Goal: Task Accomplishment & Management: Use online tool/utility

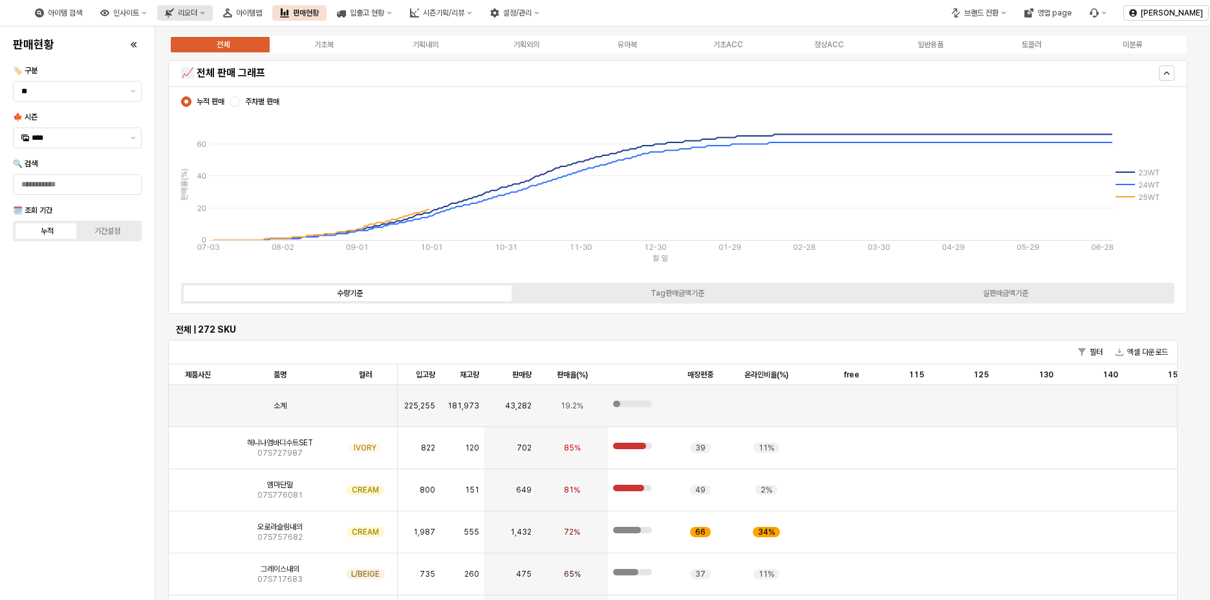
click at [205, 12] on icon "리오더" at bounding box center [202, 12] width 5 height 5
click at [311, 99] on div "ㄴ 무시즌 시뮬레이션" at bounding box center [306, 103] width 69 height 10
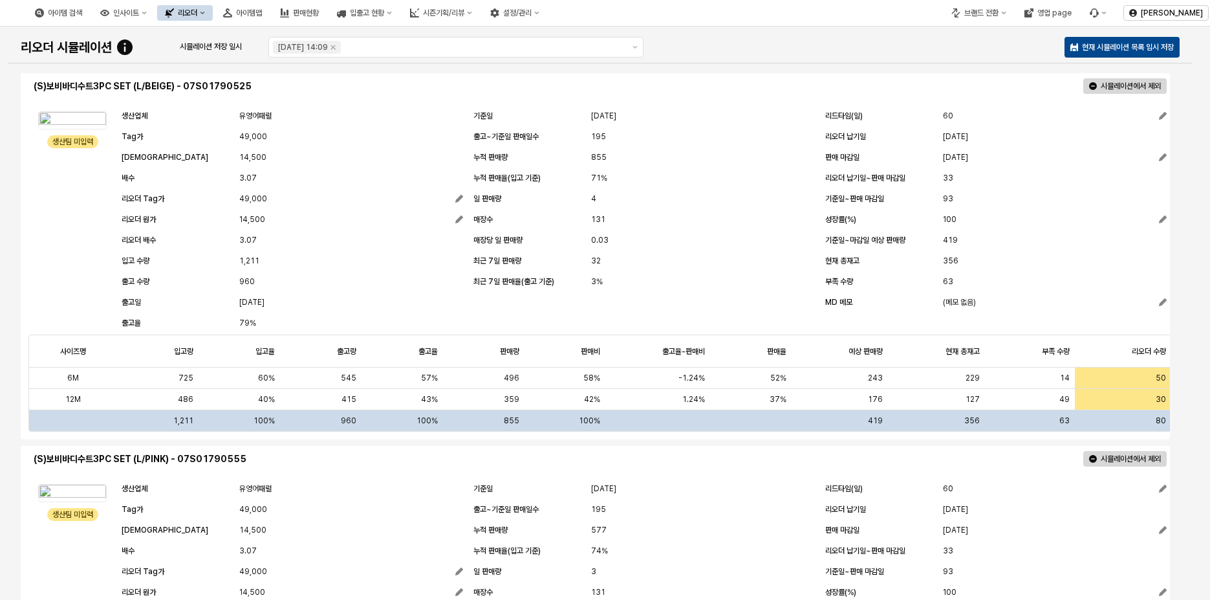
click at [213, 14] on button "리오더" at bounding box center [185, 13] width 56 height 16
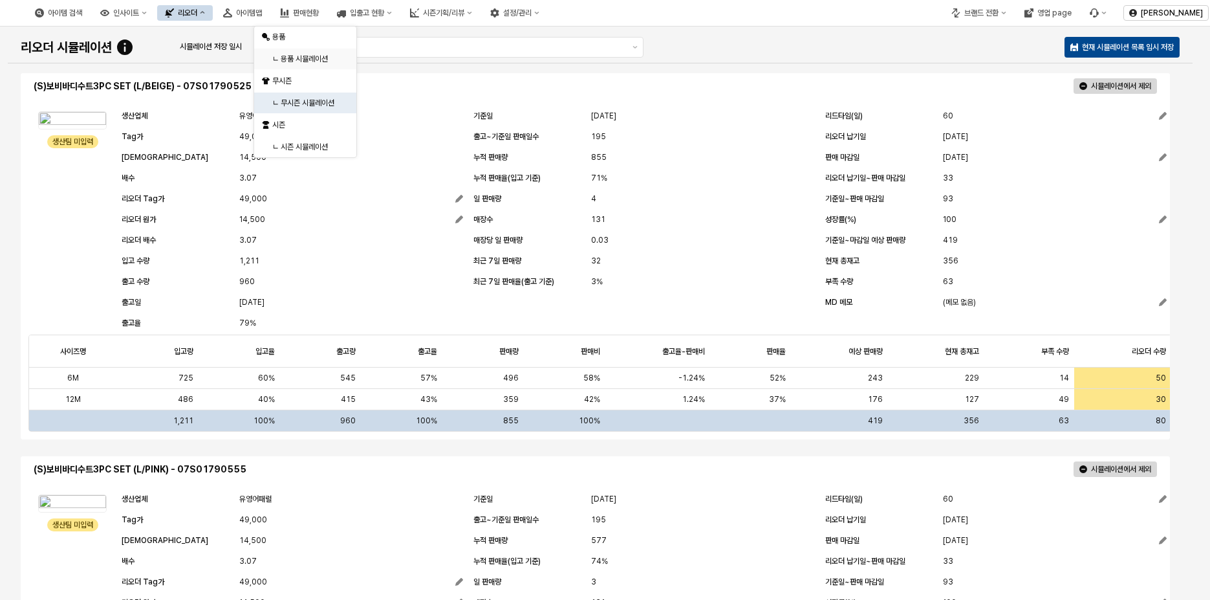
click at [302, 55] on div "ㄴ 용품 시뮬레이션" at bounding box center [306, 59] width 69 height 10
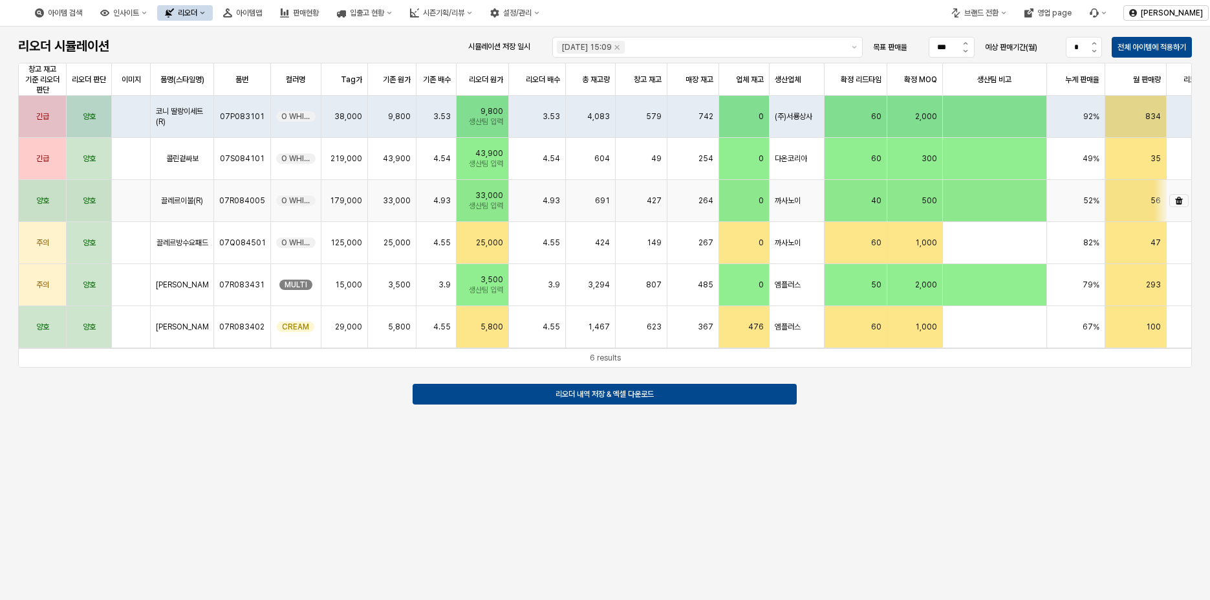
click at [1176, 203] on icon "리오더 제외" at bounding box center [1179, 201] width 8 height 8
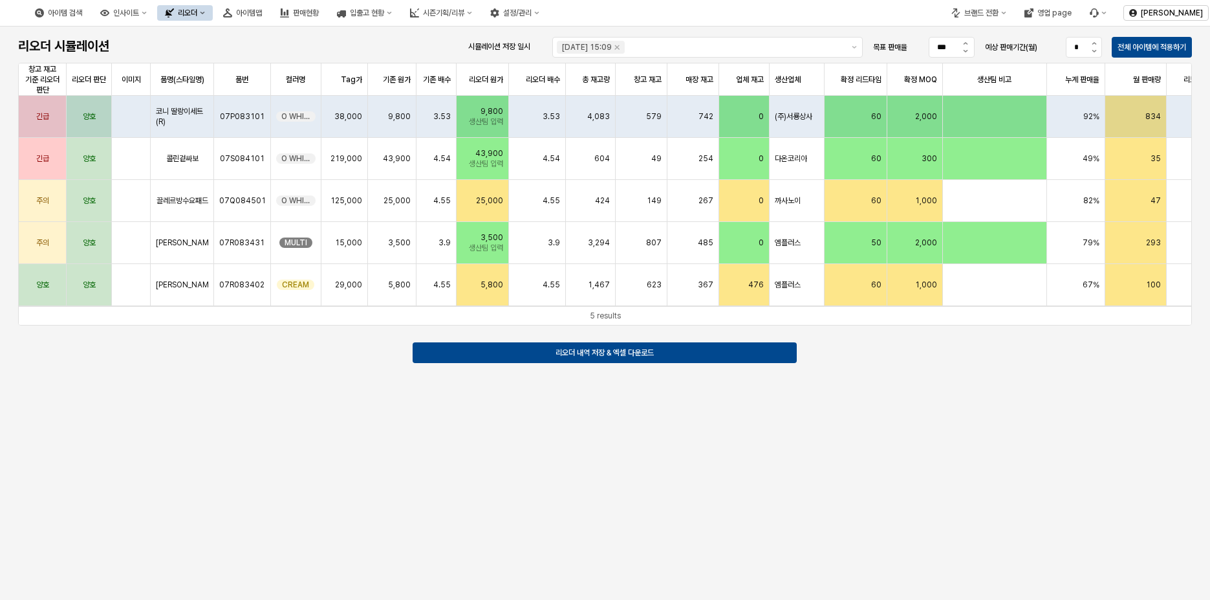
click at [119, 414] on div "리오더 시뮬레이션 시뮬레이션 저장 일시 [DATE] 15:09 목표 판매율 *** 예상 판매기간(월) * 전체 아이템에 적용하기 창고 재고 기…" at bounding box center [605, 313] width 1210 height 573
click at [336, 481] on div "리오더 시뮬레이션 시뮬레이션 저장 일시 [DATE] 15:09 목표 판매율 *** 예상 판매기간(월) * 전체 아이템에 적용하기 창고 재고 기…" at bounding box center [605, 313] width 1210 height 573
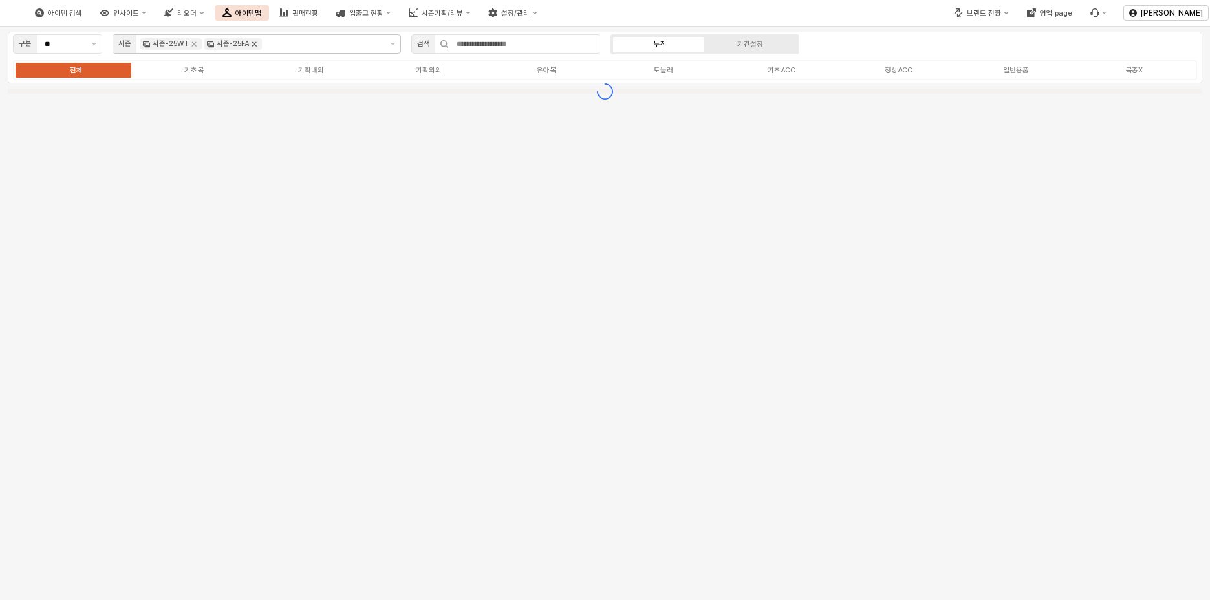
click at [253, 43] on icon "Remove 시즌-25FA" at bounding box center [254, 44] width 10 height 10
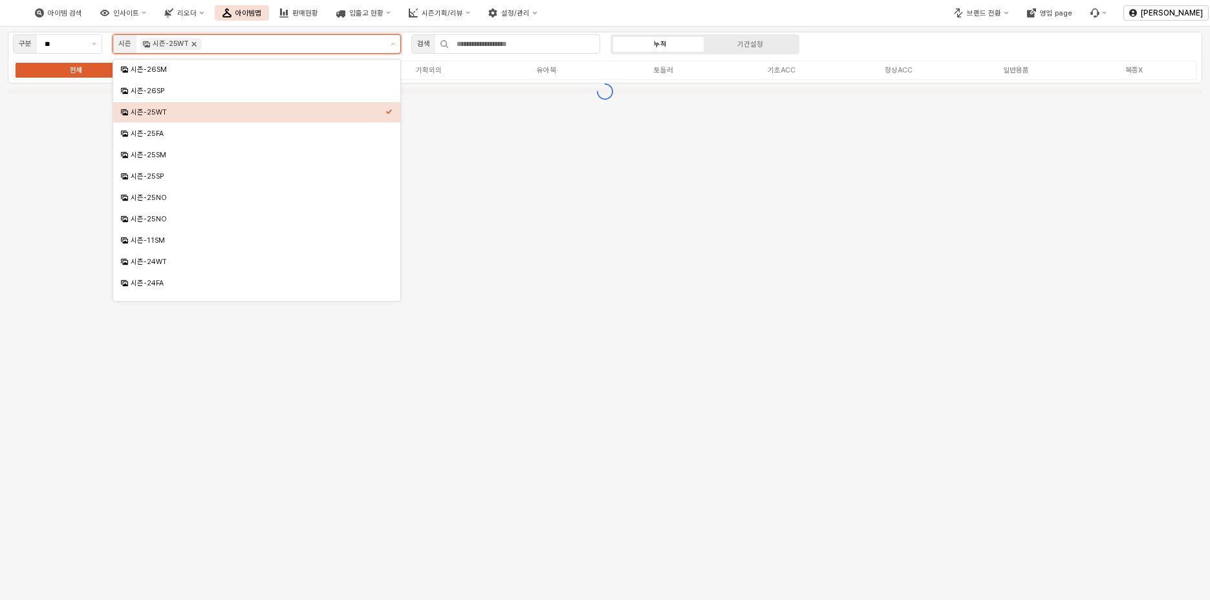
click at [190, 47] on icon "Remove 시즌-25WT" at bounding box center [194, 44] width 10 height 10
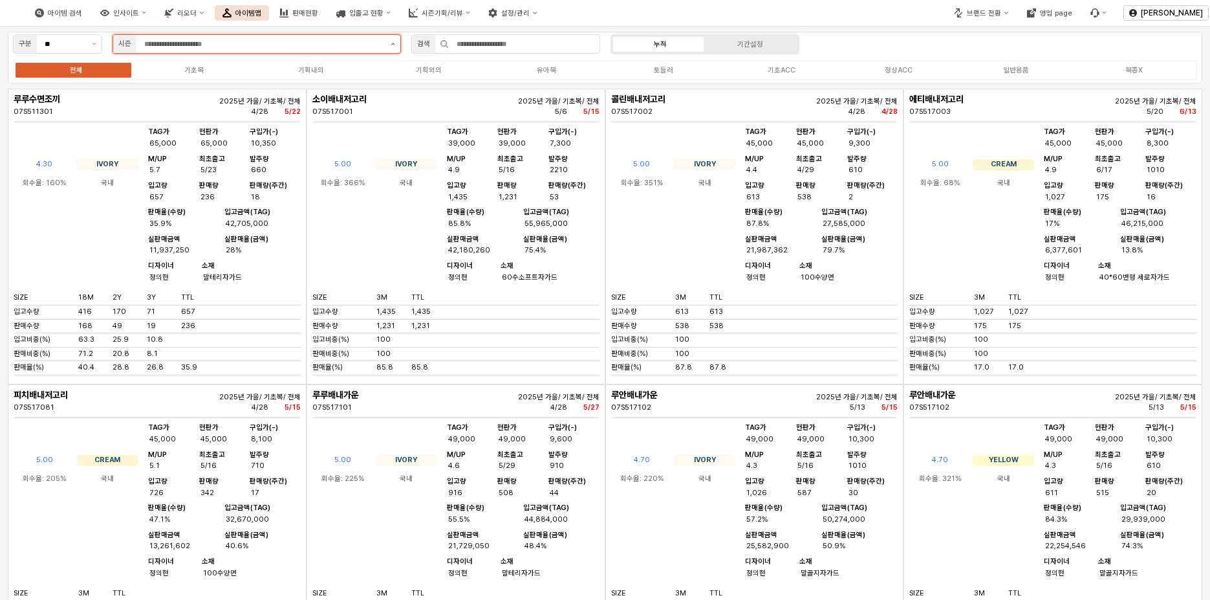
click at [390, 46] on button "제안 사항 표시" at bounding box center [392, 44] width 15 height 18
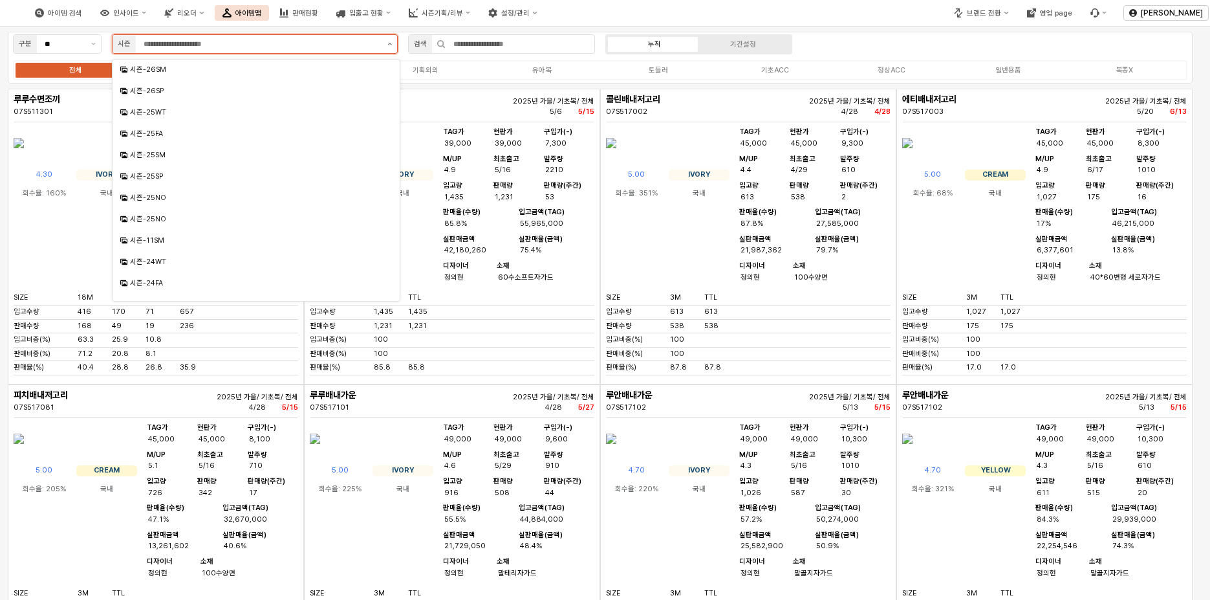
click at [390, 48] on button "제안 사항 표시" at bounding box center [389, 44] width 15 height 18
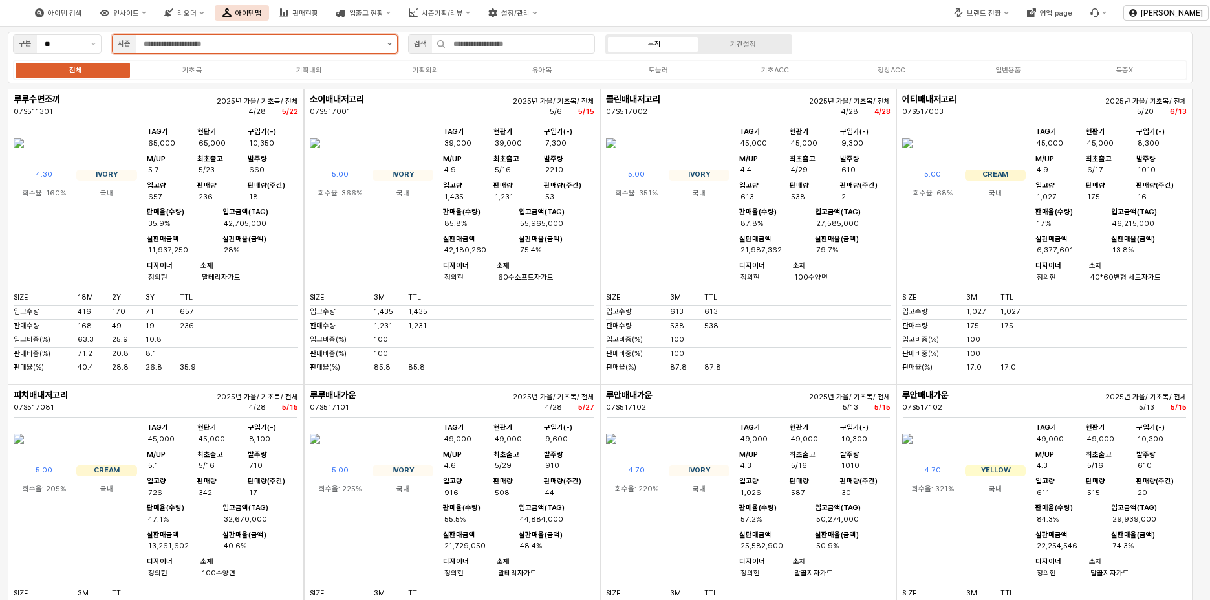
click at [390, 48] on button "제안 사항 표시" at bounding box center [389, 44] width 15 height 18
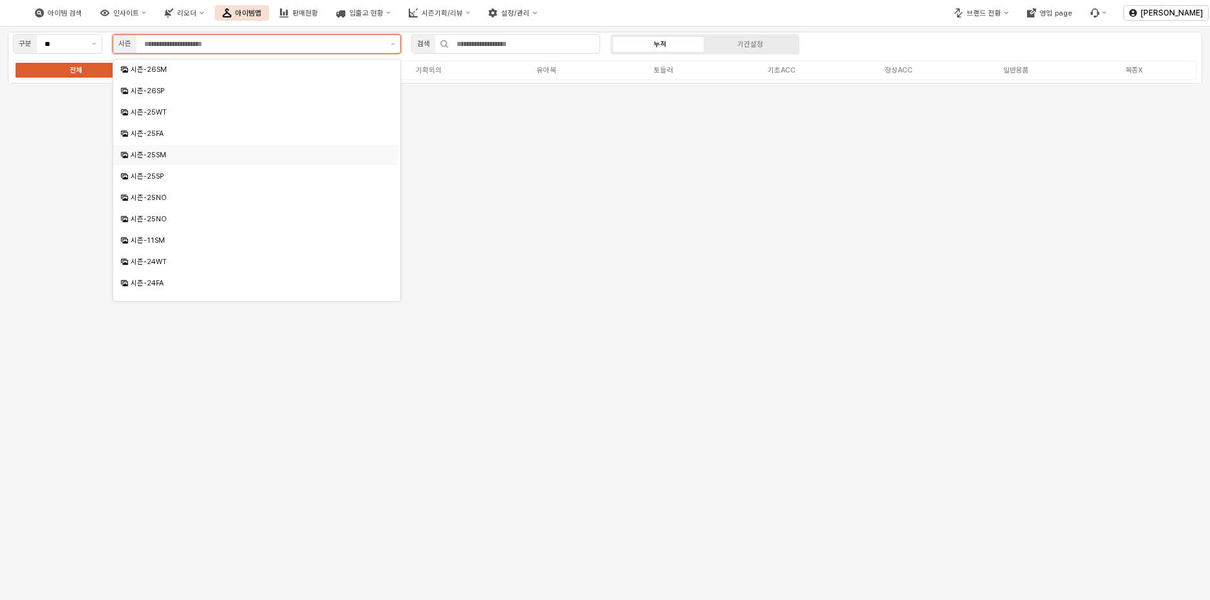
click at [191, 158] on div "시즌-25SM" at bounding box center [257, 155] width 252 height 10
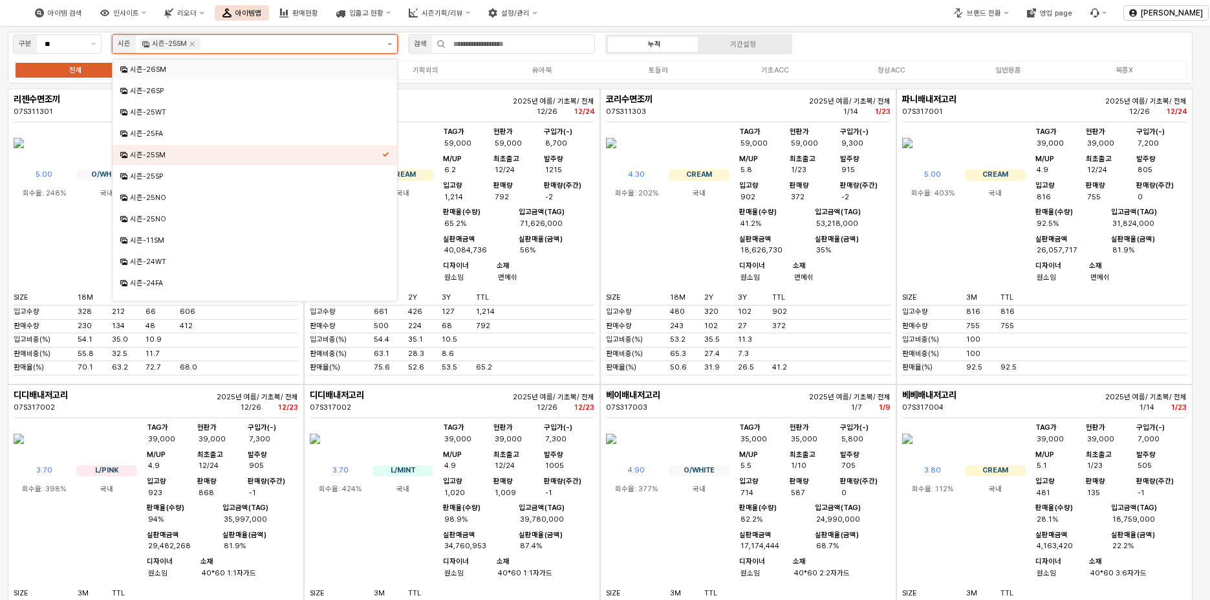
click at [389, 39] on button "제안 사항 표시" at bounding box center [389, 44] width 15 height 18
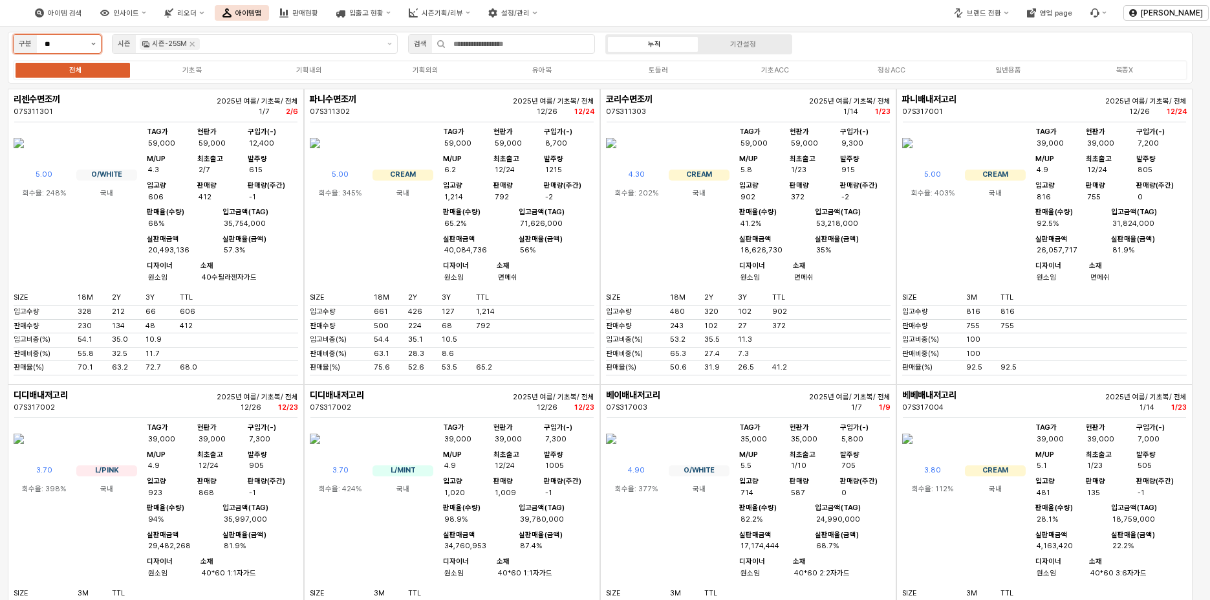
click at [94, 47] on button "제안 사항 표시" at bounding box center [93, 44] width 15 height 18
click at [72, 89] on div "무시즌" at bounding box center [53, 91] width 65 height 10
type input "***"
click at [492, 41] on input "App Frame" at bounding box center [520, 44] width 149 height 18
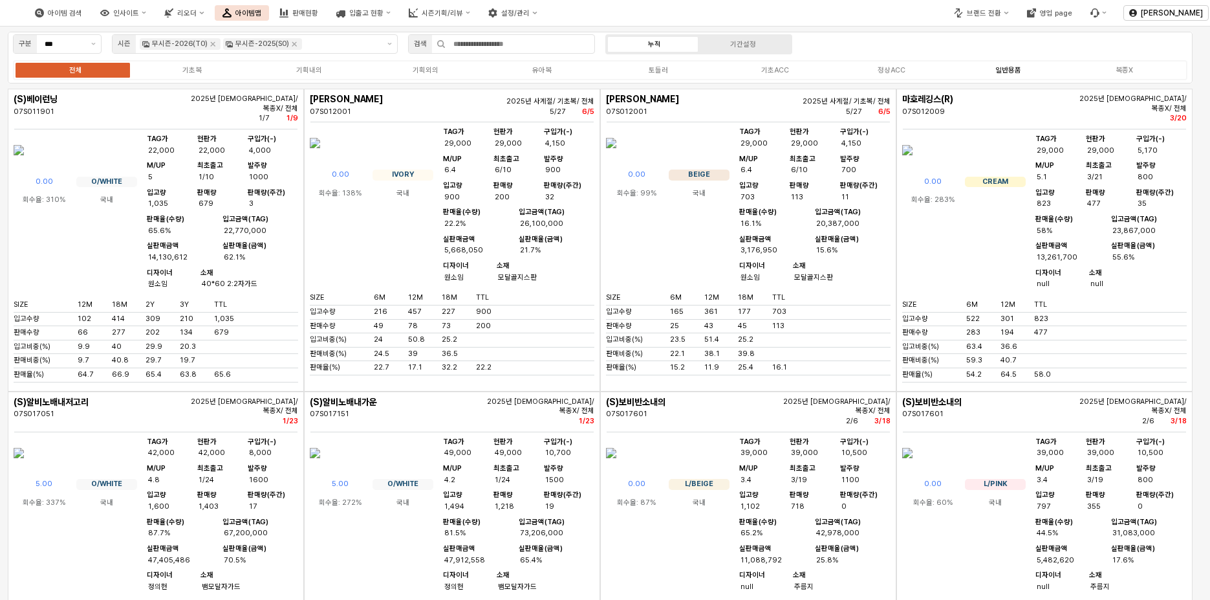
click at [1012, 69] on div "일반용품" at bounding box center [1008, 70] width 26 height 8
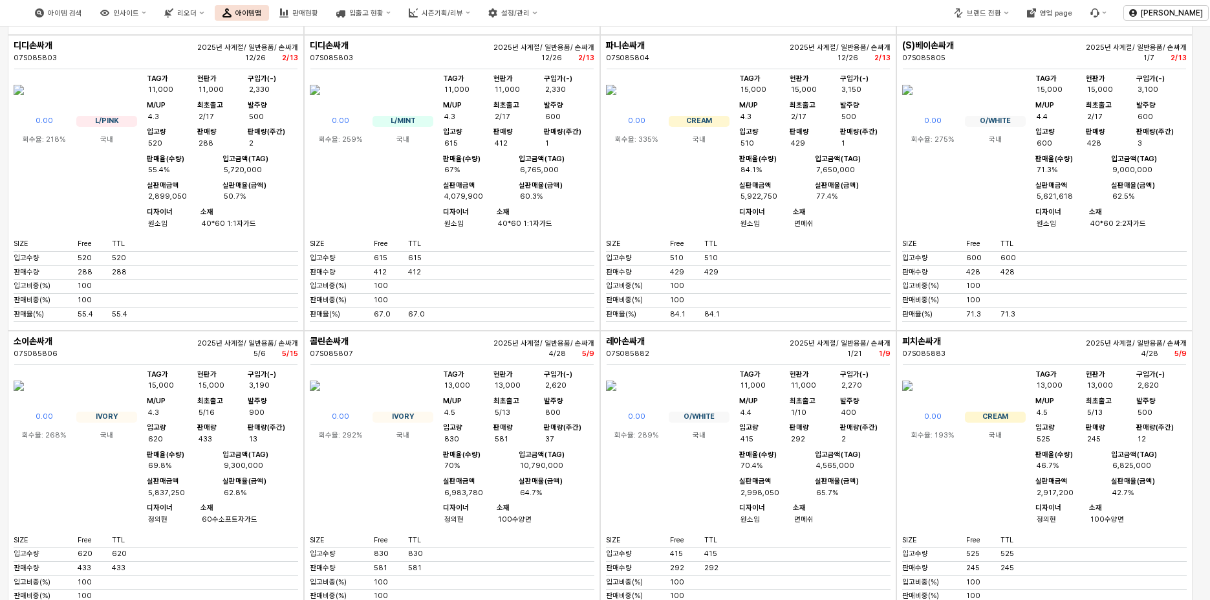
scroll to position [647, 0]
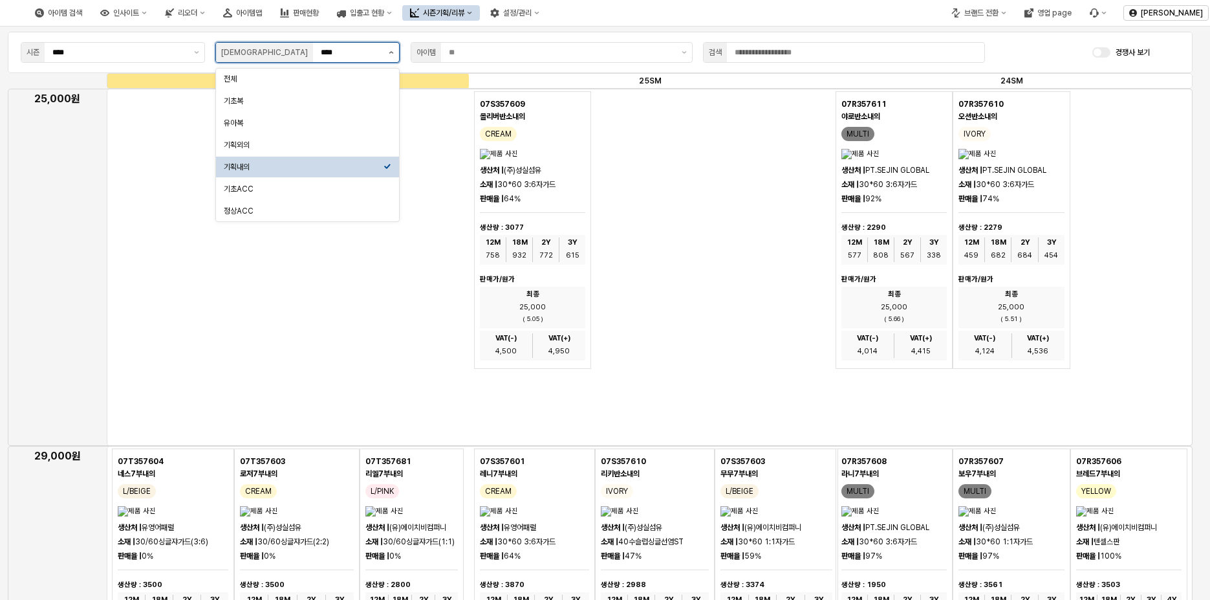
click at [391, 52] on icon "제안 사항 표시" at bounding box center [391, 52] width 5 height 3
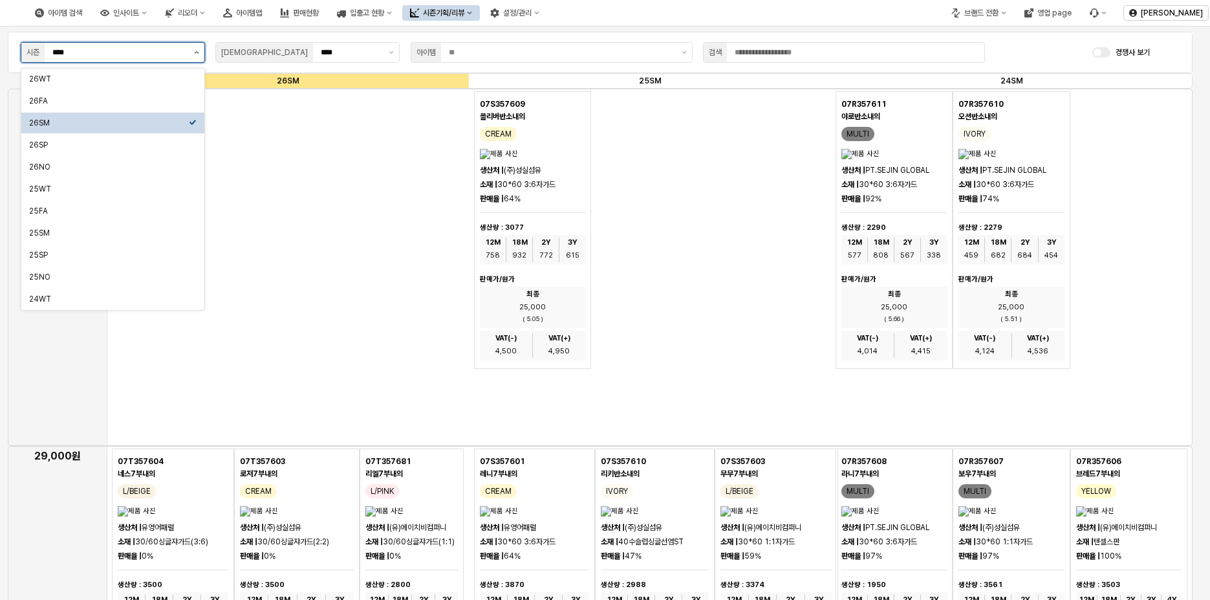
click at [198, 49] on button "제안 사항 표시" at bounding box center [197, 52] width 16 height 19
click at [122, 166] on div "26NO" at bounding box center [109, 167] width 160 height 10
type input "****"
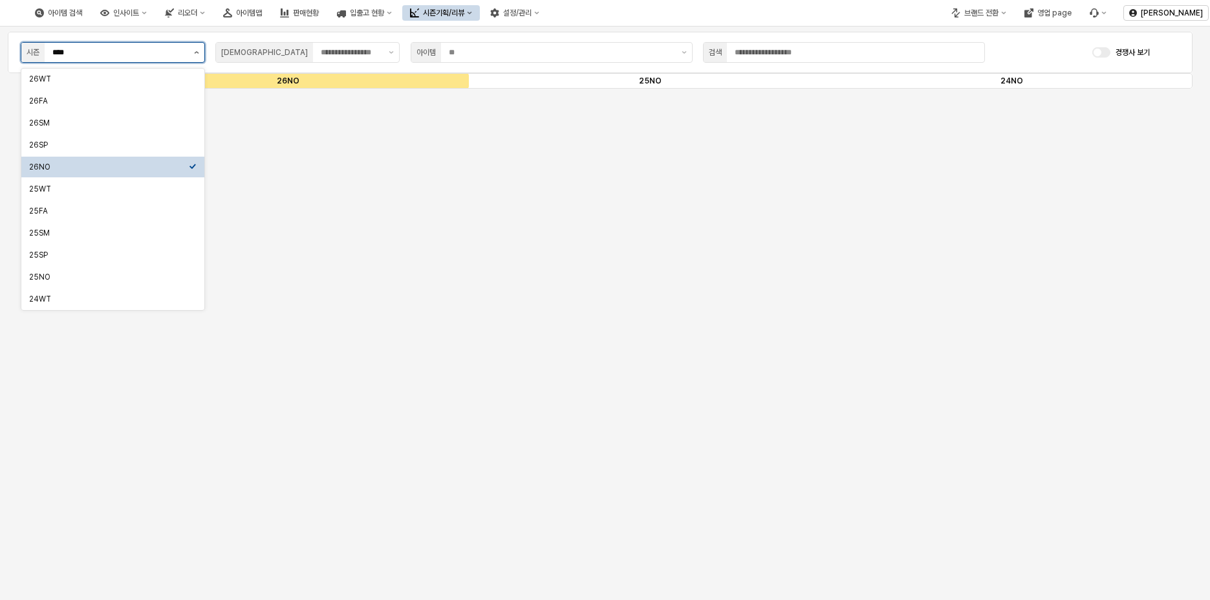
click at [193, 50] on button "제안 사항 표시" at bounding box center [197, 52] width 16 height 19
click at [160, 162] on div "26NO" at bounding box center [109, 167] width 160 height 10
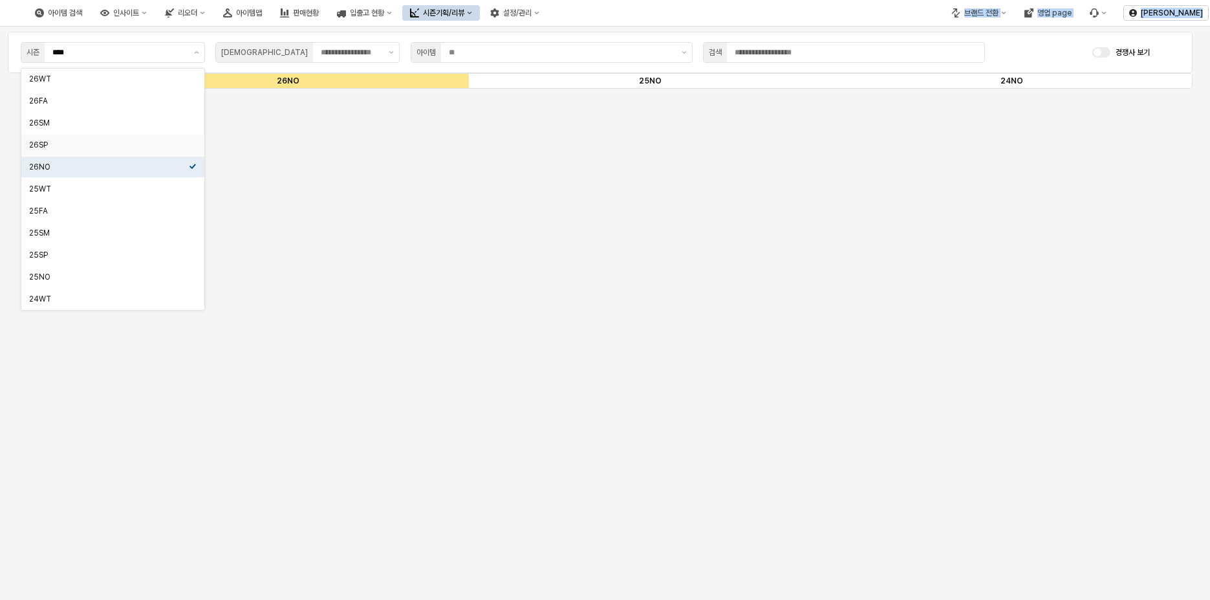
click at [820, 26] on div "아이템 검색 인사이트 리오더 아이템맵 판매현황 입출고 현황 시즌기획/리뷰 설정/관리 브랜드 전환 영업 page 김지은 시즌 **** 복종 아이…" at bounding box center [605, 300] width 1210 height 600
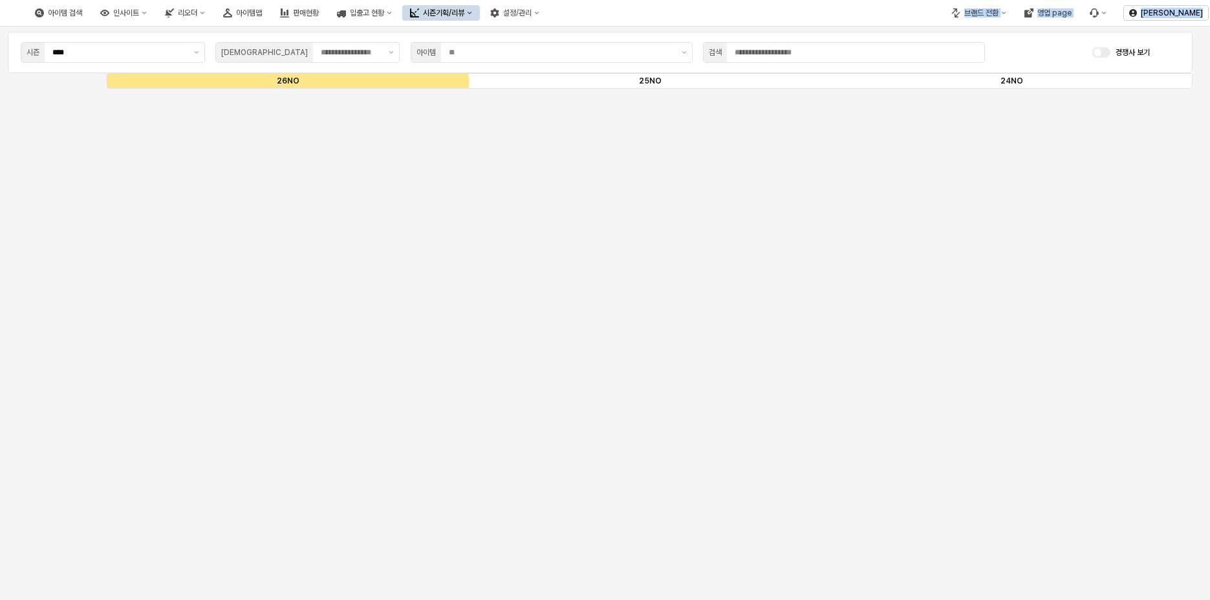
click at [838, 6] on div "아이템 검색 인사이트 리오더 아이템맵 판매현황 입출고 현황 시즌기획/리뷰 설정/관리" at bounding box center [453, 12] width 907 height 27
click at [329, 78] on p "26NO" at bounding box center [288, 81] width 362 height 12
click at [367, 49] on input "App Frame" at bounding box center [351, 52] width 60 height 13
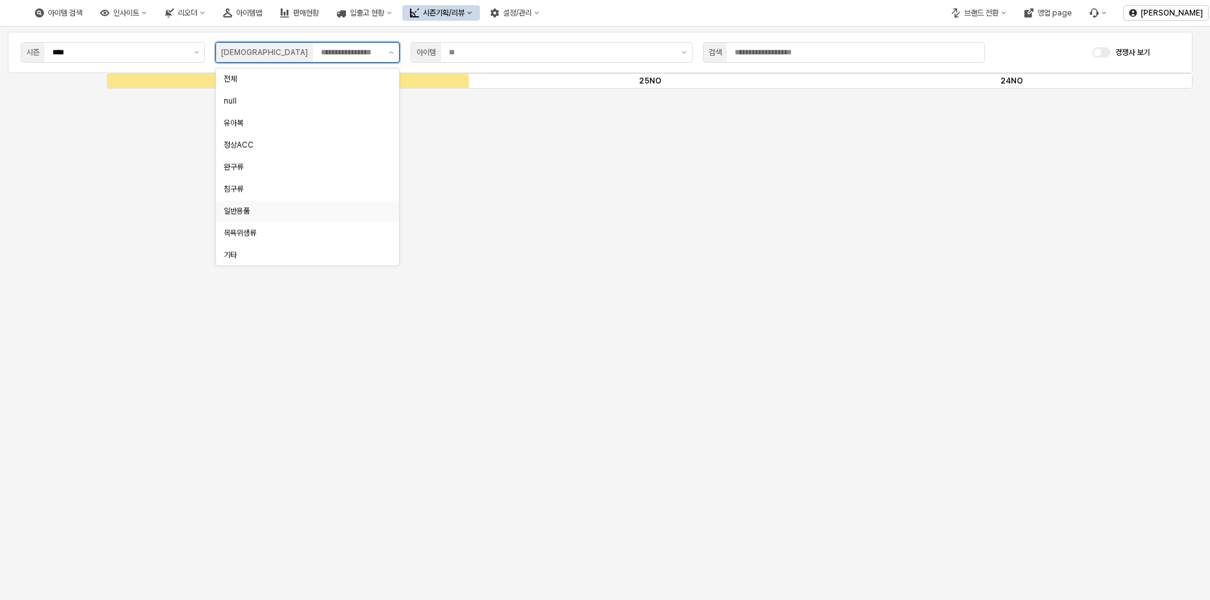
click at [275, 213] on div "일반용품" at bounding box center [304, 211] width 160 height 10
type input "****"
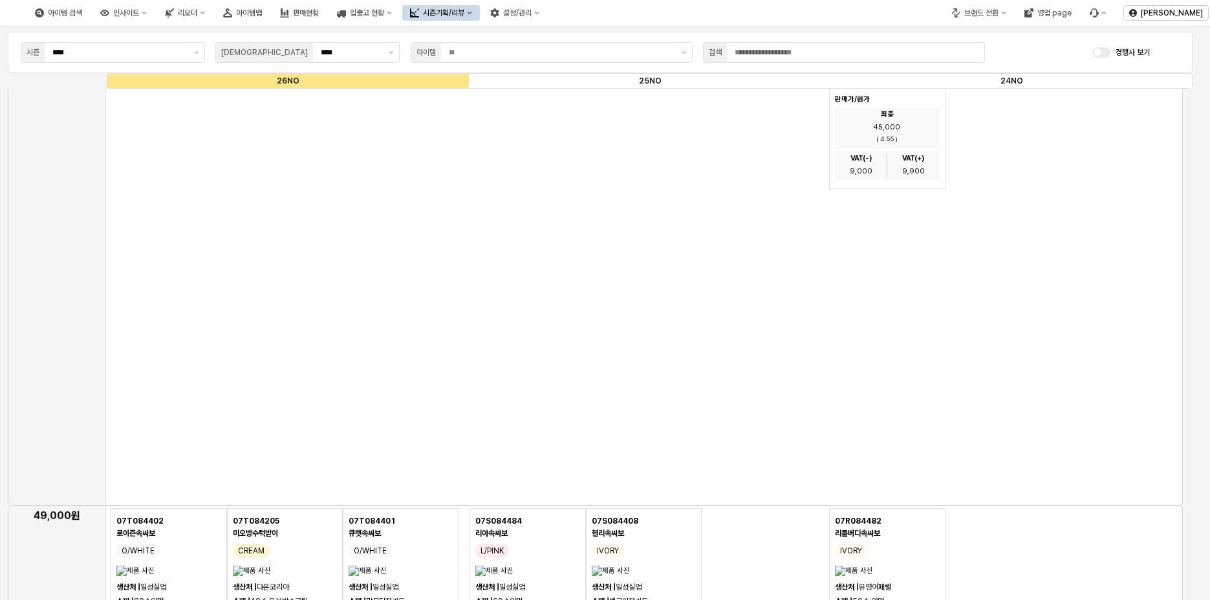
scroll to position [8472, 0]
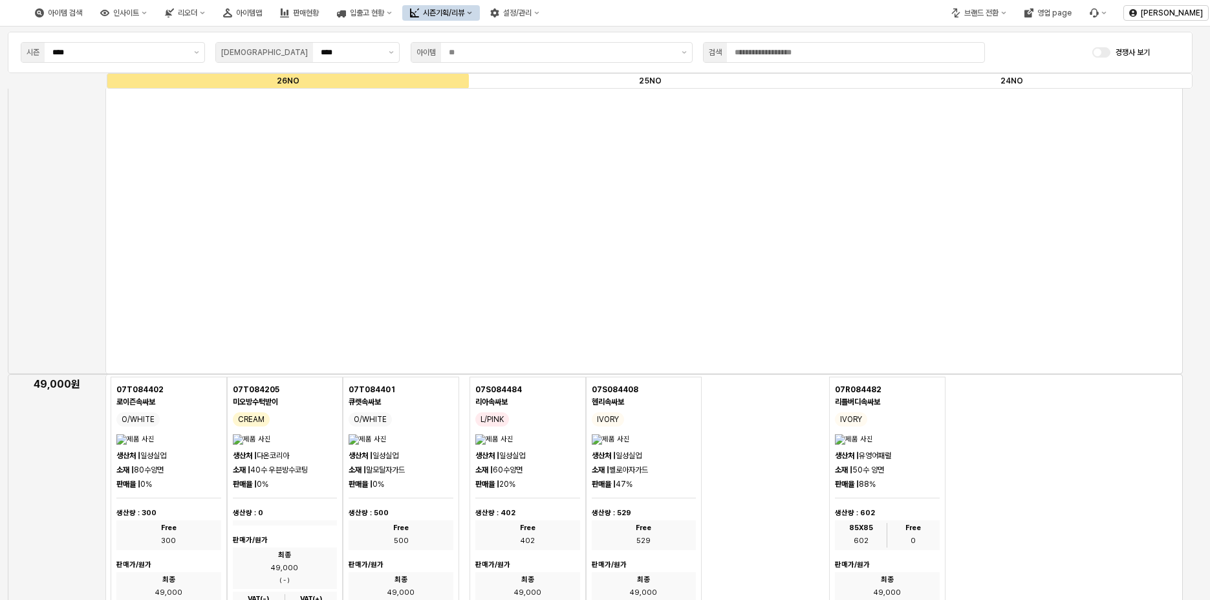
scroll to position [8602, 0]
